Goal: Navigation & Orientation: Find specific page/section

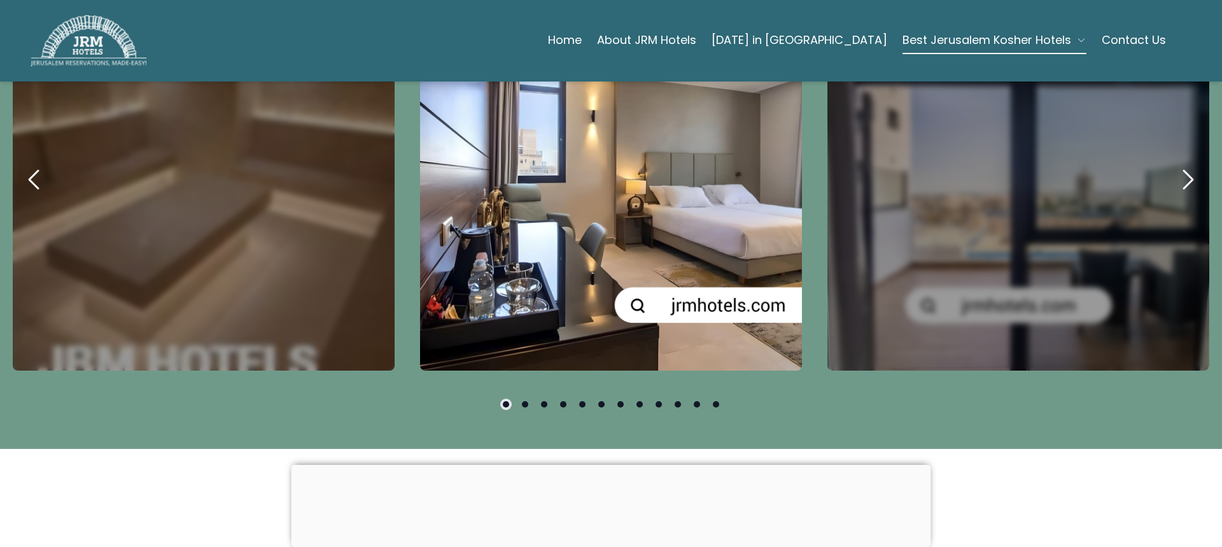
scroll to position [707, 0]
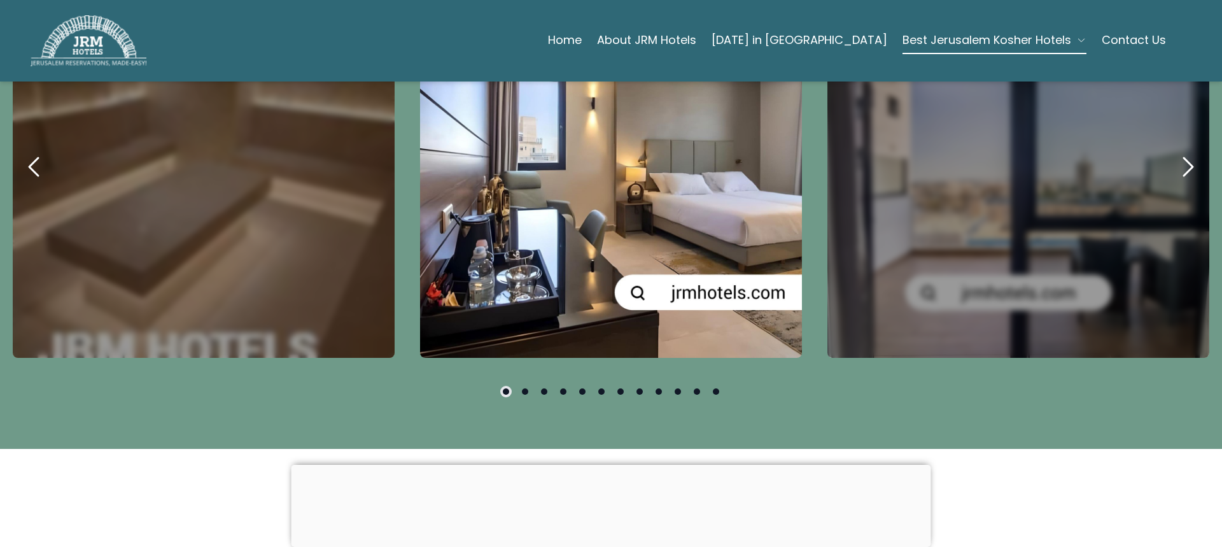
click at [1180, 152] on icon "next" at bounding box center [1188, 167] width 31 height 31
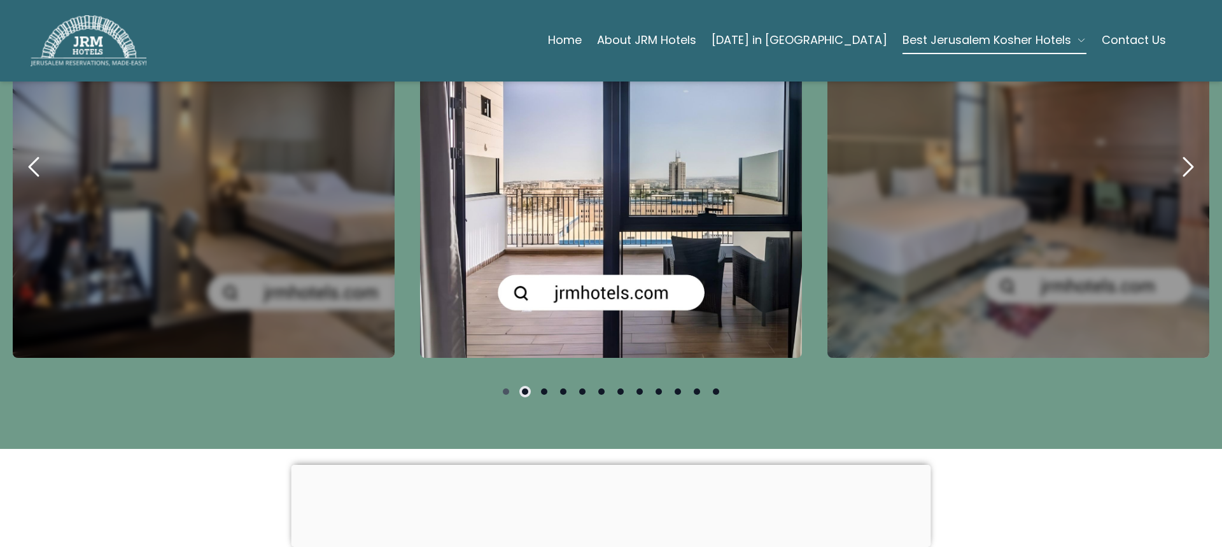
click at [1180, 152] on icon "next" at bounding box center [1188, 167] width 31 height 31
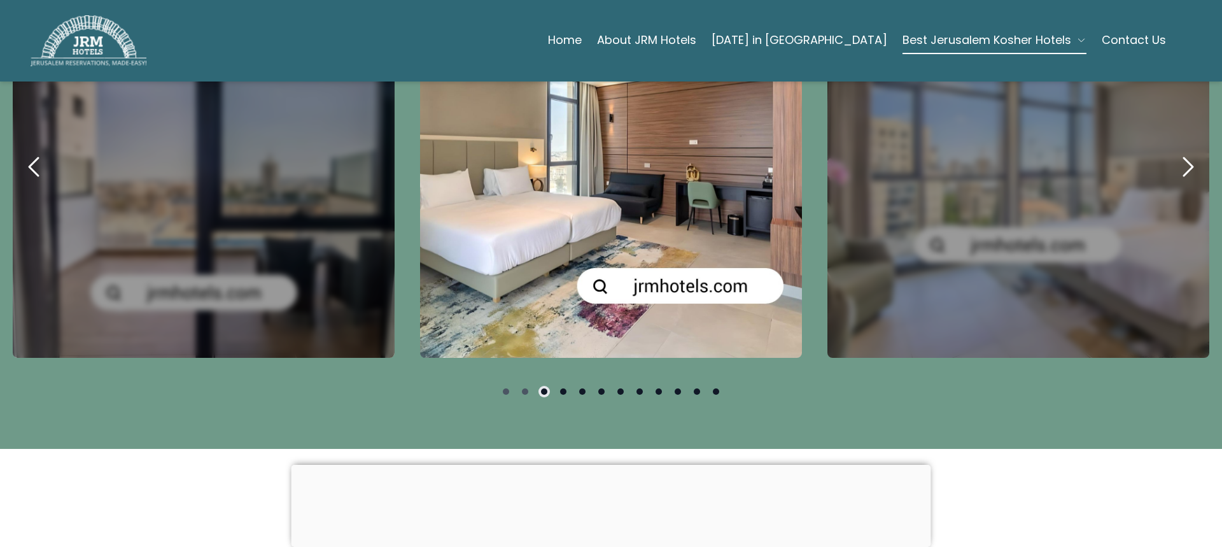
click at [1180, 152] on icon "next" at bounding box center [1188, 167] width 31 height 31
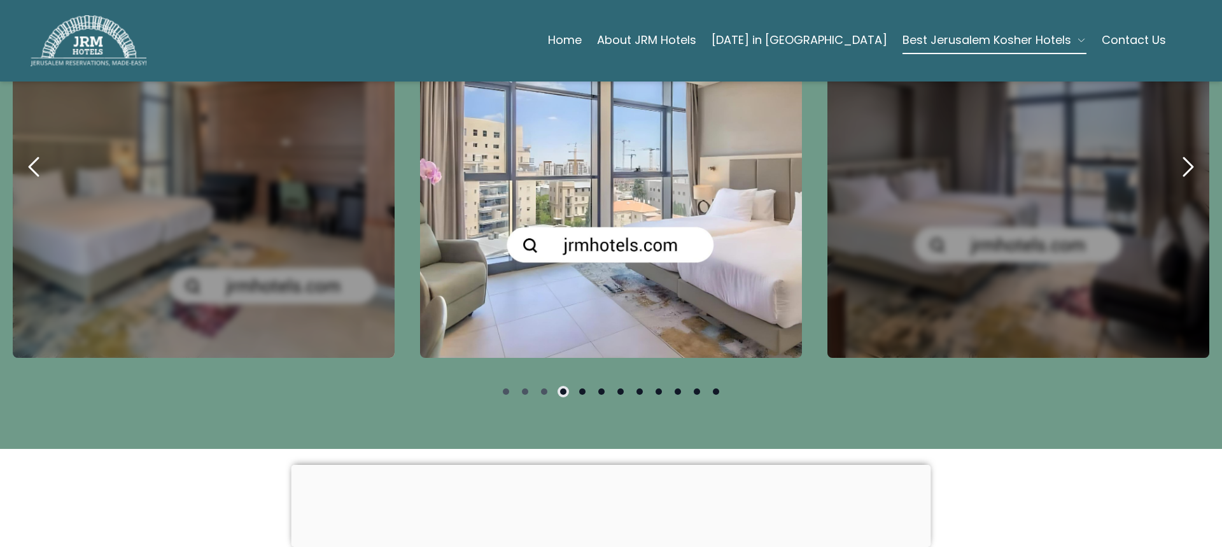
click at [1180, 152] on icon "next" at bounding box center [1188, 167] width 31 height 31
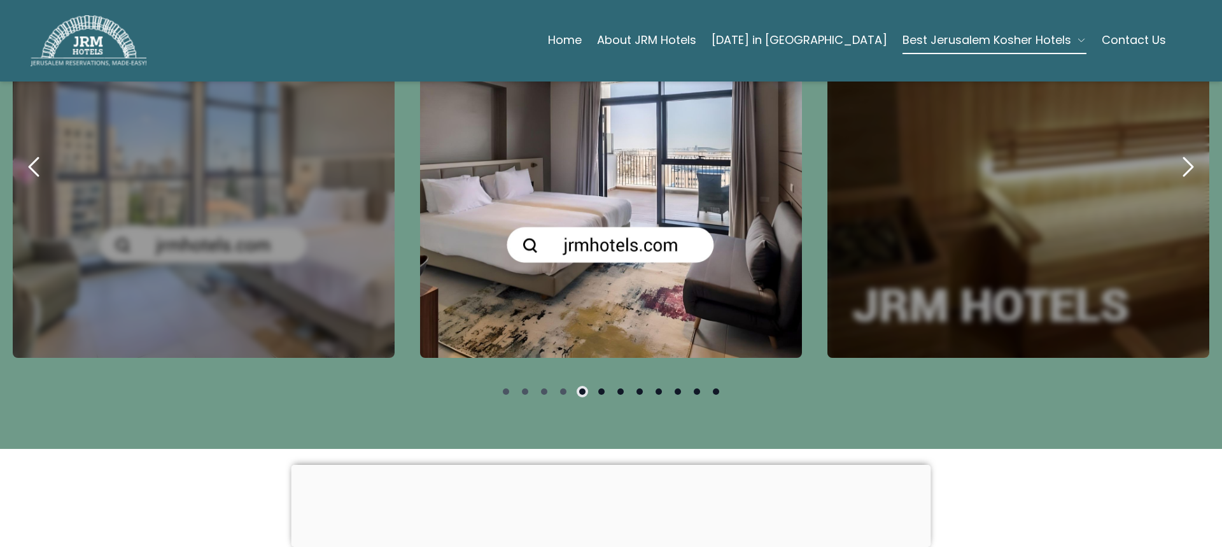
click at [1180, 152] on icon "next" at bounding box center [1188, 167] width 31 height 31
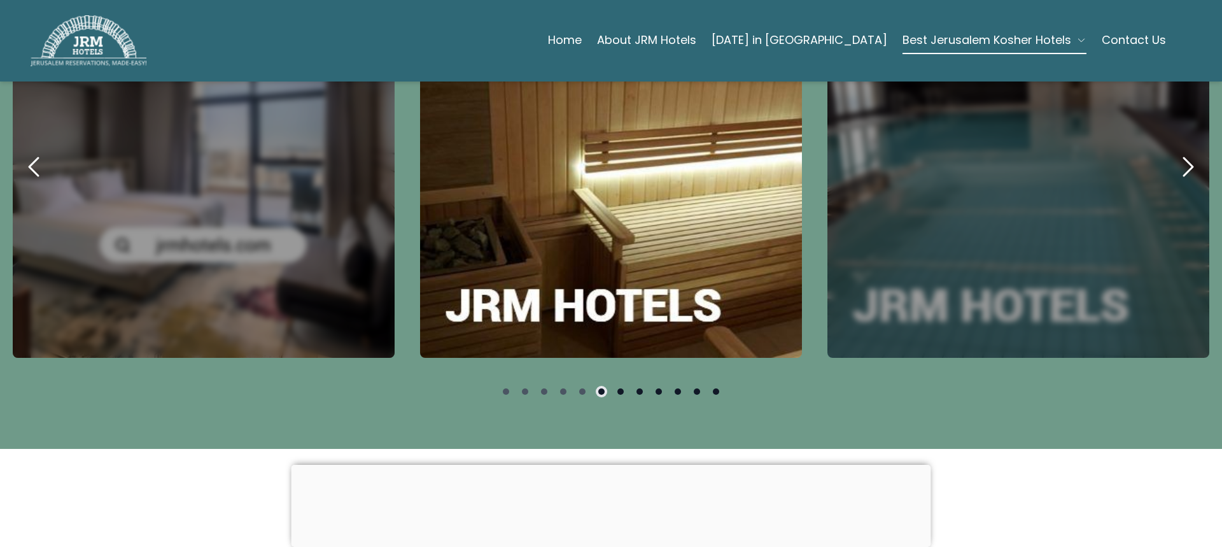
click at [1180, 152] on icon "next" at bounding box center [1188, 167] width 31 height 31
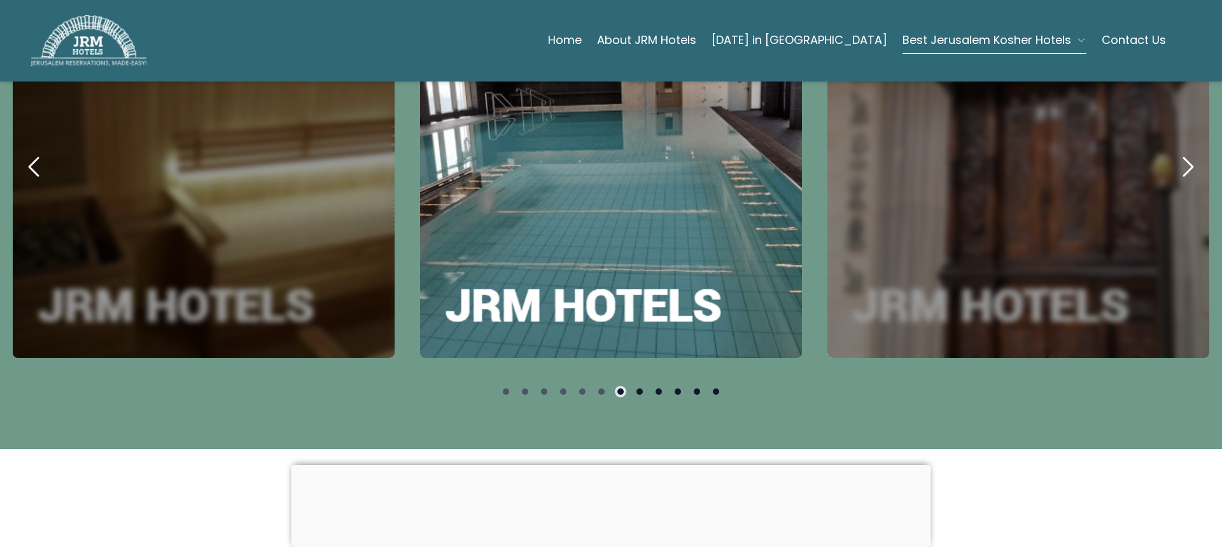
click at [1180, 152] on icon "next" at bounding box center [1188, 167] width 31 height 31
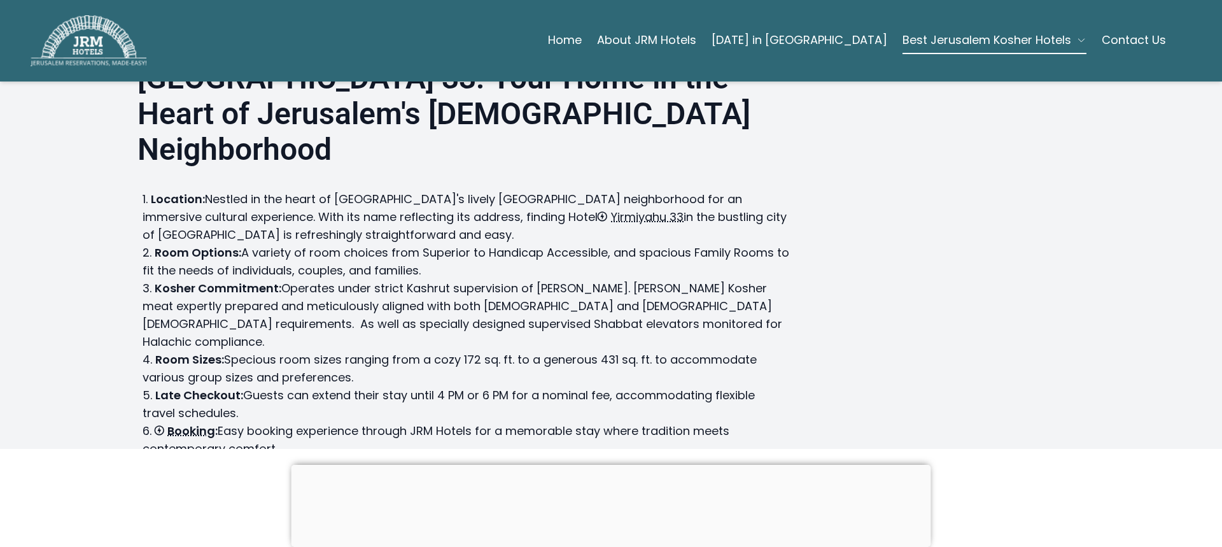
scroll to position [0, 0]
